Goal: Transaction & Acquisition: Book appointment/travel/reservation

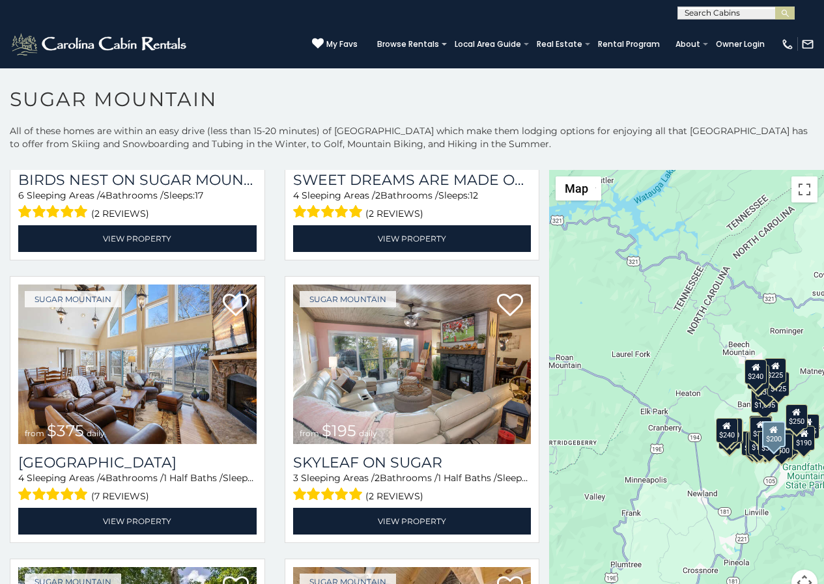
scroll to position [570, 0]
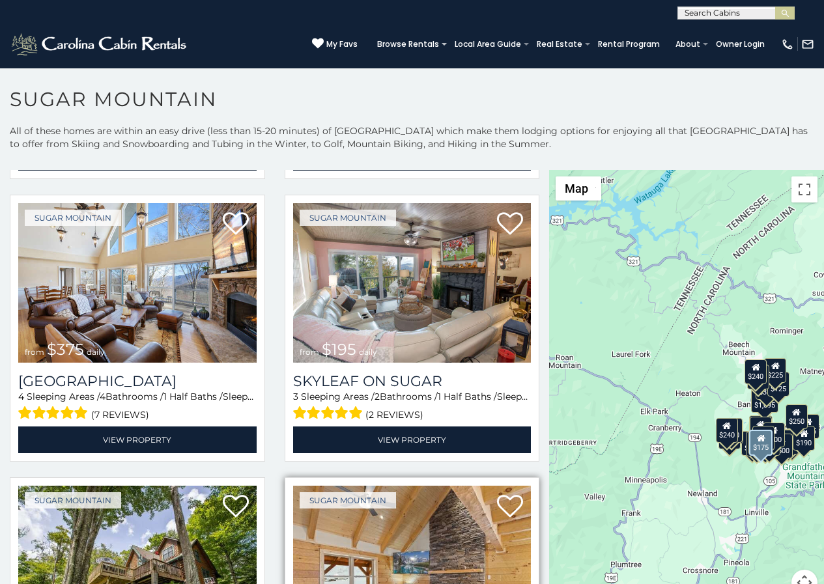
click at [311, 582] on img at bounding box center [412, 566] width 238 height 160
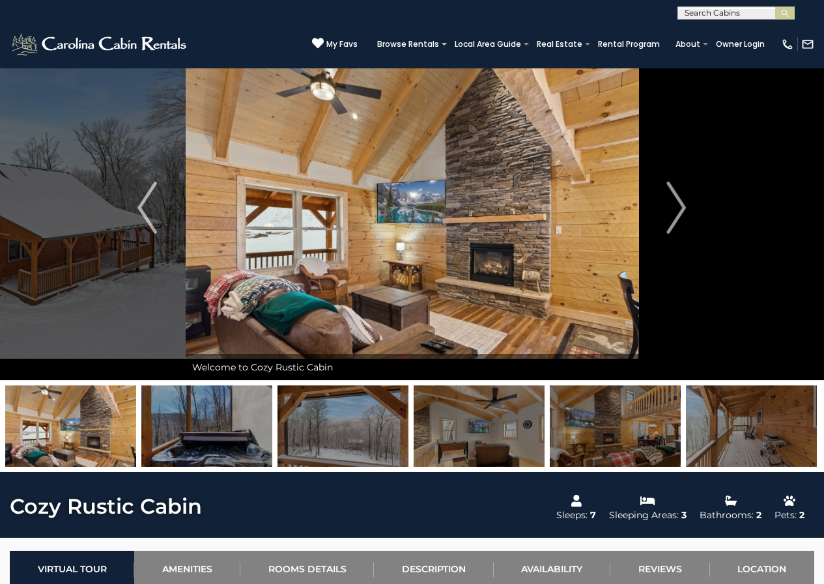
scroll to position [217, 0]
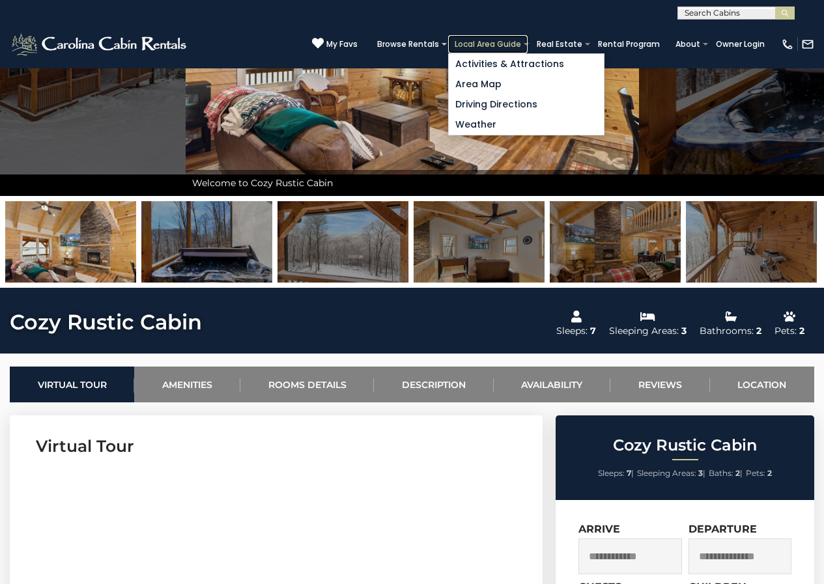
click at [502, 46] on link "Local Area Guide" at bounding box center [487, 44] width 79 height 18
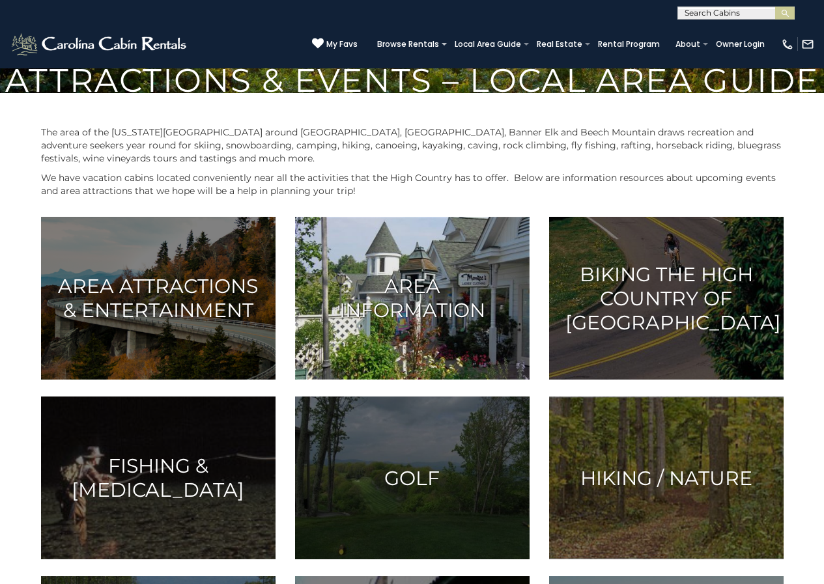
click at [477, 380] on img at bounding box center [412, 298] width 234 height 163
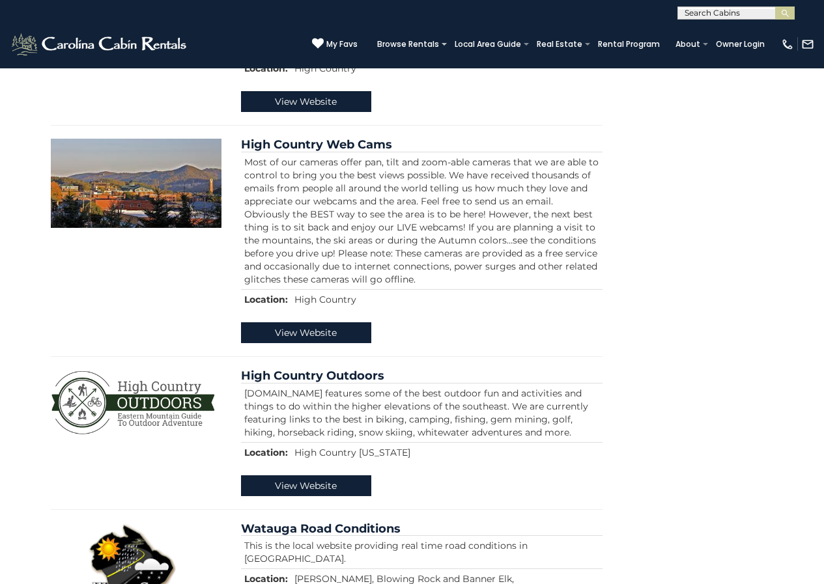
scroll to position [922, 0]
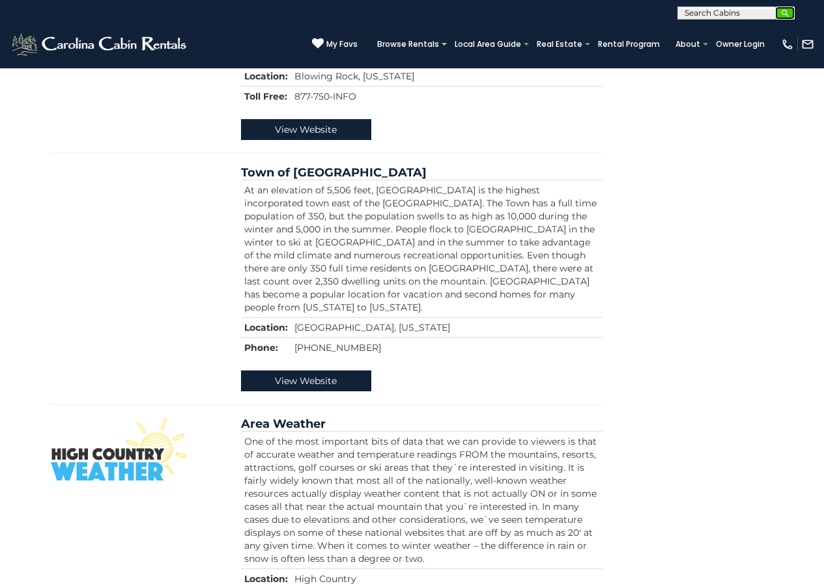
click at [785, 10] on img "submit" at bounding box center [785, 13] width 10 height 10
